Goal: Task Accomplishment & Management: Manage account settings

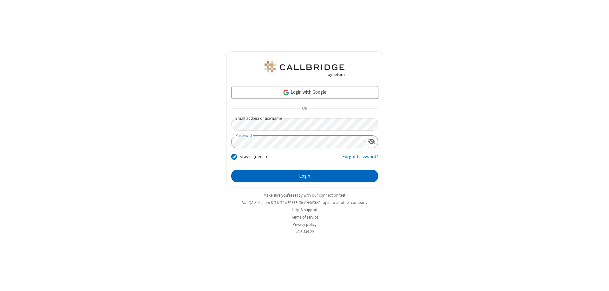
click at [305, 176] on button "Login" at bounding box center [304, 175] width 147 height 13
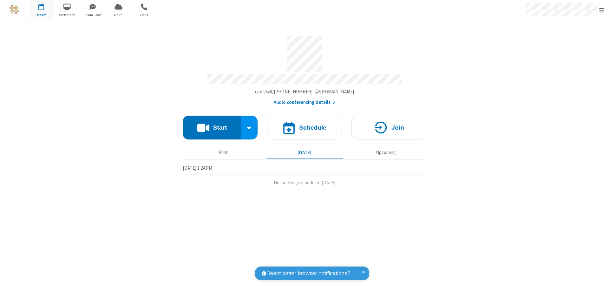
click at [602, 10] on span "Open menu" at bounding box center [601, 10] width 5 height 6
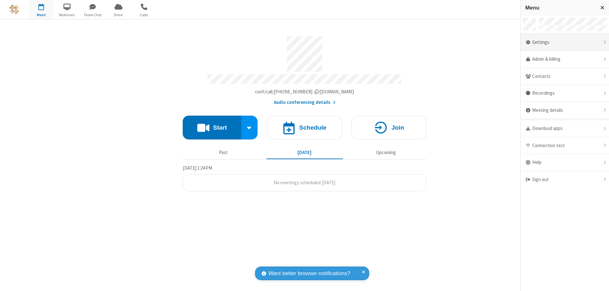
click at [565, 42] on div "Settings" at bounding box center [565, 42] width 89 height 17
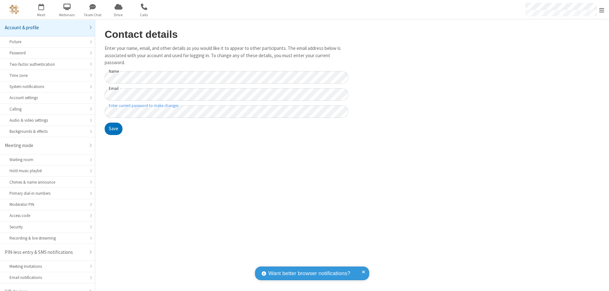
scroll to position [9, 0]
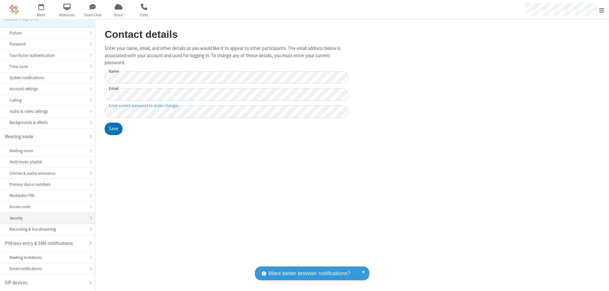
click at [45, 218] on div "Security" at bounding box center [48, 218] width 76 height 6
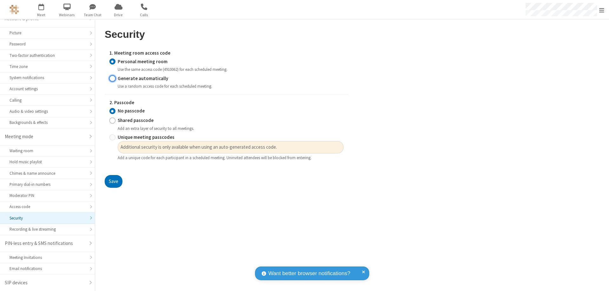
click at [112, 78] on input "Generate automatically" at bounding box center [112, 78] width 6 height 7
radio input "true"
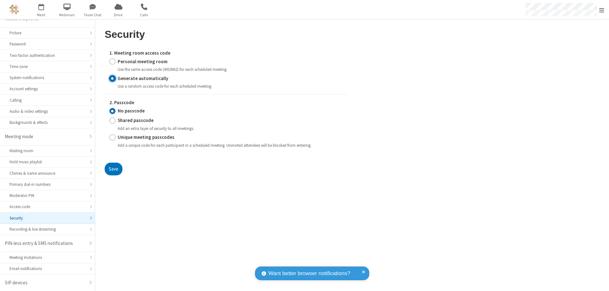
click at [112, 120] on input "Shared passcode" at bounding box center [112, 120] width 6 height 7
radio input "true"
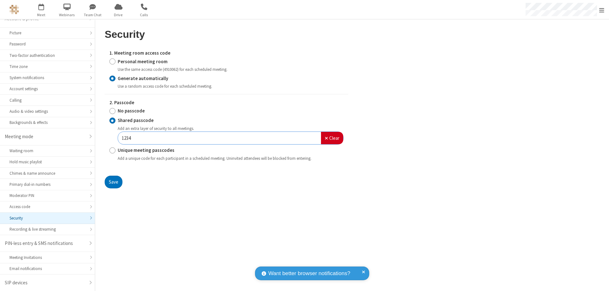
type input "1234"
click at [113, 181] on button "Save" at bounding box center [114, 181] width 18 height 13
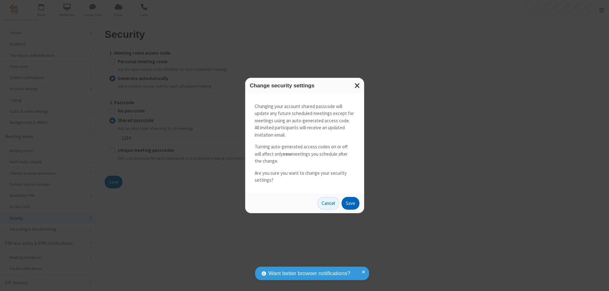
click at [350, 203] on button "Save" at bounding box center [351, 203] width 18 height 13
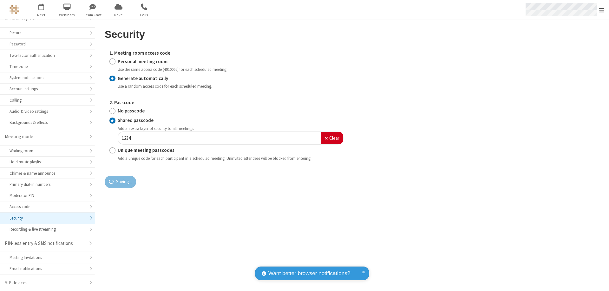
click at [602, 10] on span "Open menu" at bounding box center [601, 10] width 5 height 6
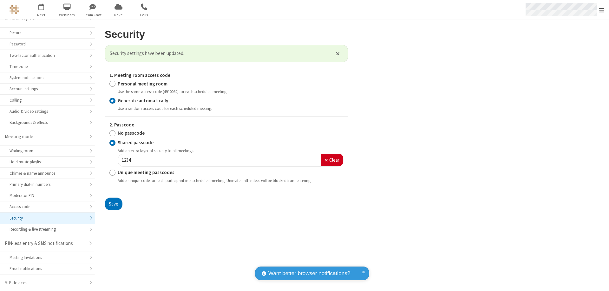
click at [41, 10] on span "button" at bounding box center [42, 6] width 24 height 11
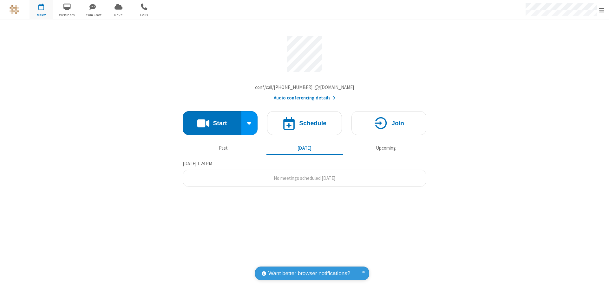
click at [305, 124] on h4 "Schedule" at bounding box center [312, 123] width 27 height 6
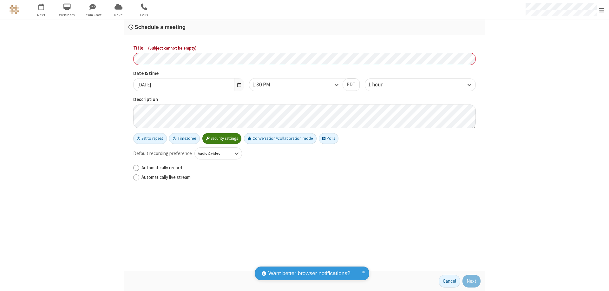
click at [305, 27] on h3 "Schedule a meeting" at bounding box center [304, 27] width 352 height 6
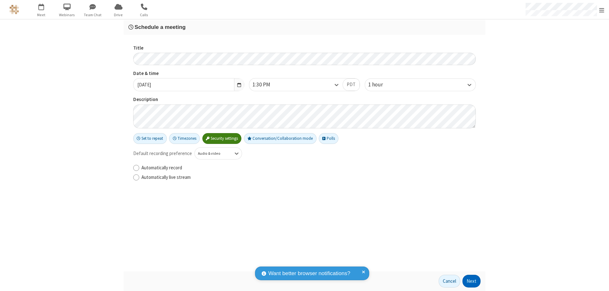
click at [472, 281] on button "Next" at bounding box center [472, 280] width 18 height 13
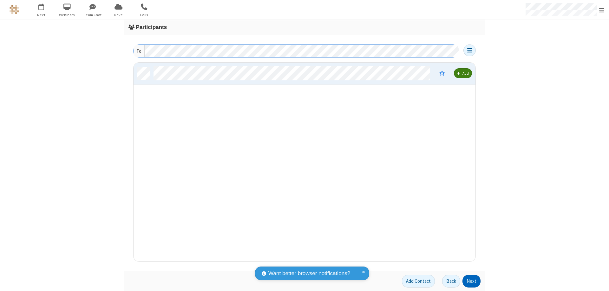
click at [472, 281] on button "Next" at bounding box center [472, 280] width 18 height 13
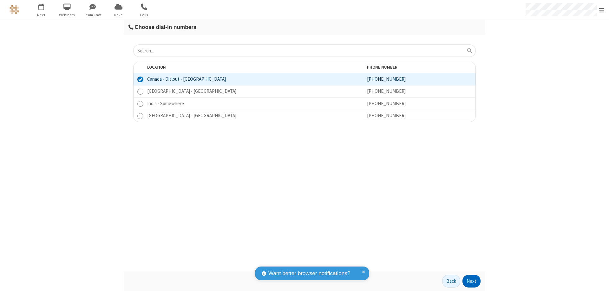
click at [472, 281] on button "Next" at bounding box center [472, 280] width 18 height 13
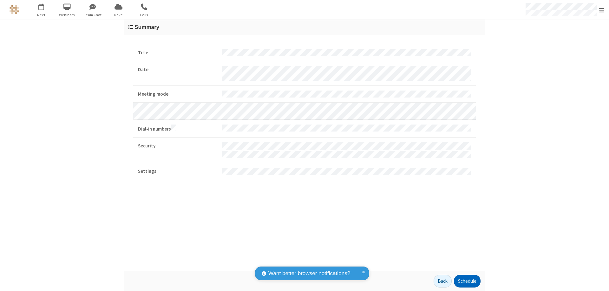
click at [467, 281] on button "Schedule" at bounding box center [467, 280] width 27 height 13
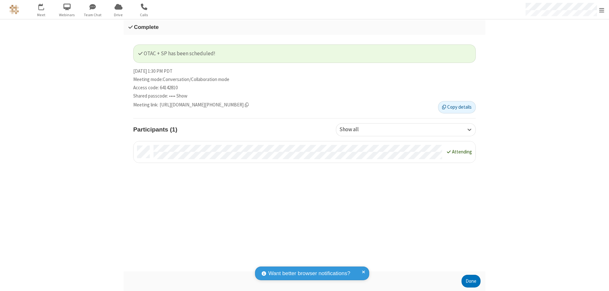
click at [602, 10] on span "Open menu" at bounding box center [601, 10] width 5 height 6
click at [609, 179] on span at bounding box center [617, 179] width 6 height 5
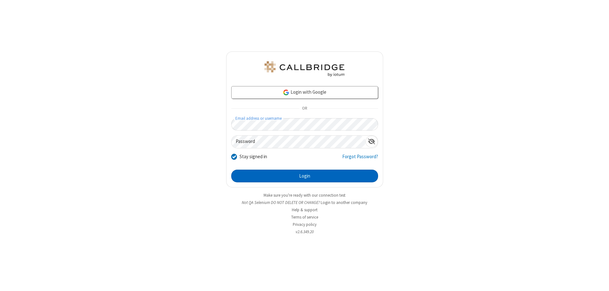
click at [305, 176] on button "Login" at bounding box center [304, 175] width 147 height 13
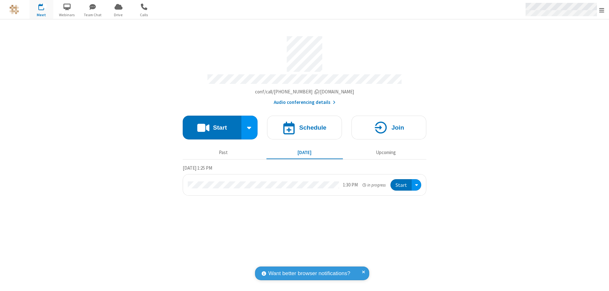
click at [602, 10] on span "Open menu" at bounding box center [601, 10] width 5 height 6
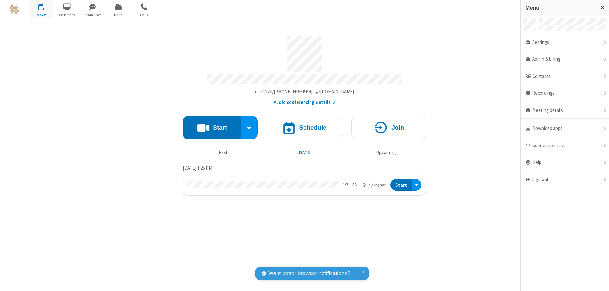
click at [565, 42] on div "Settings" at bounding box center [565, 42] width 89 height 17
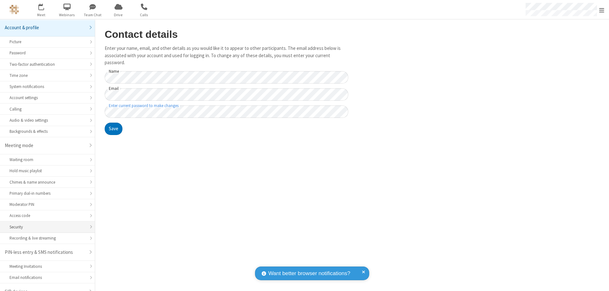
click at [45, 224] on div "Security" at bounding box center [48, 227] width 76 height 6
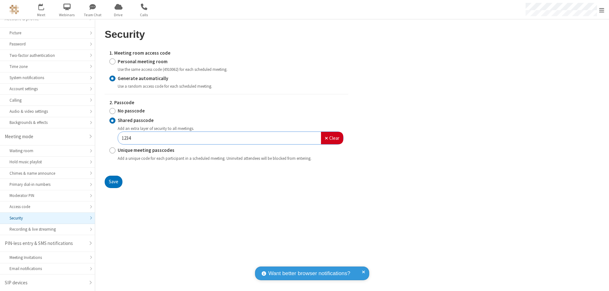
click at [112, 61] on input "Personal meeting room" at bounding box center [112, 61] width 6 height 7
radio input "true"
click at [112, 111] on input "No passcode" at bounding box center [112, 111] width 6 height 7
radio input "true"
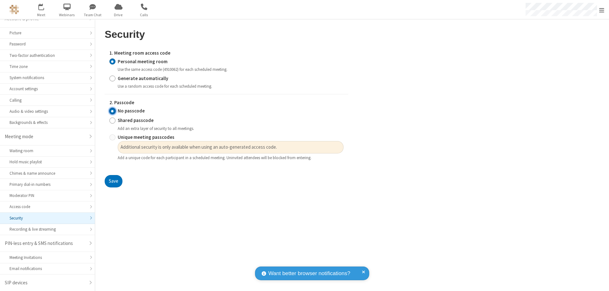
click at [113, 181] on button "Save" at bounding box center [114, 181] width 18 height 13
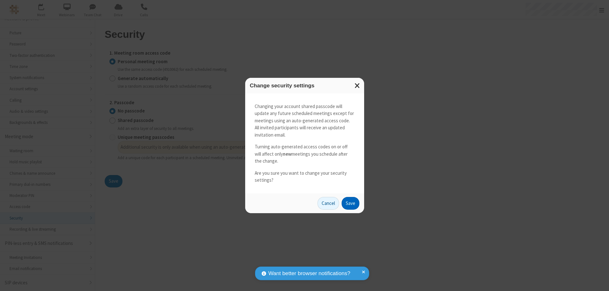
click at [350, 203] on button "Save" at bounding box center [351, 203] width 18 height 13
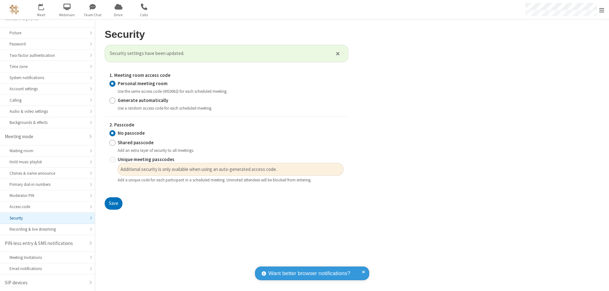
click at [602, 10] on span "Open menu" at bounding box center [601, 10] width 5 height 6
